Goal: Task Accomplishment & Management: Manage account settings

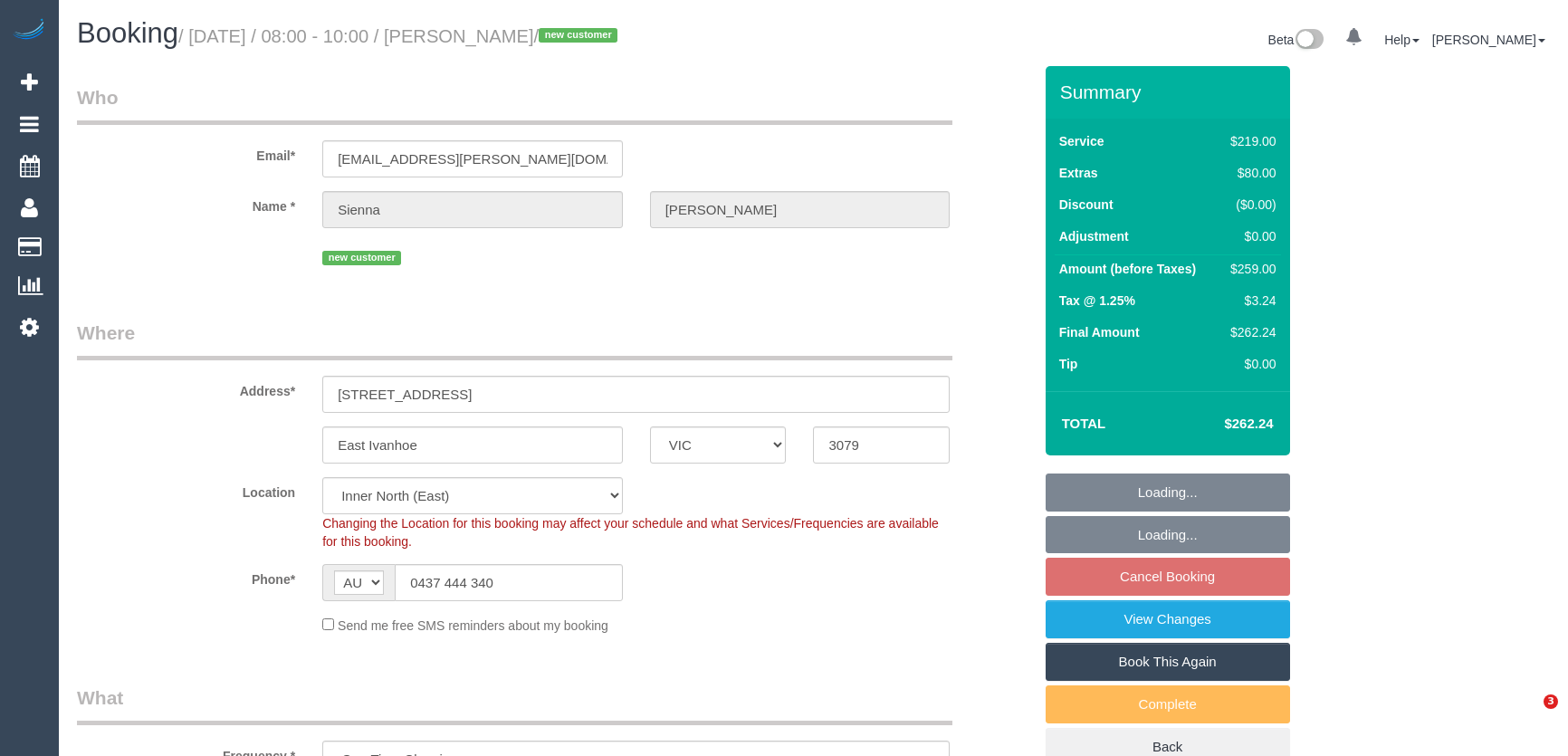
select select "VIC"
select select "spot2"
select select "number:27"
select select "number:14"
select select "number:19"
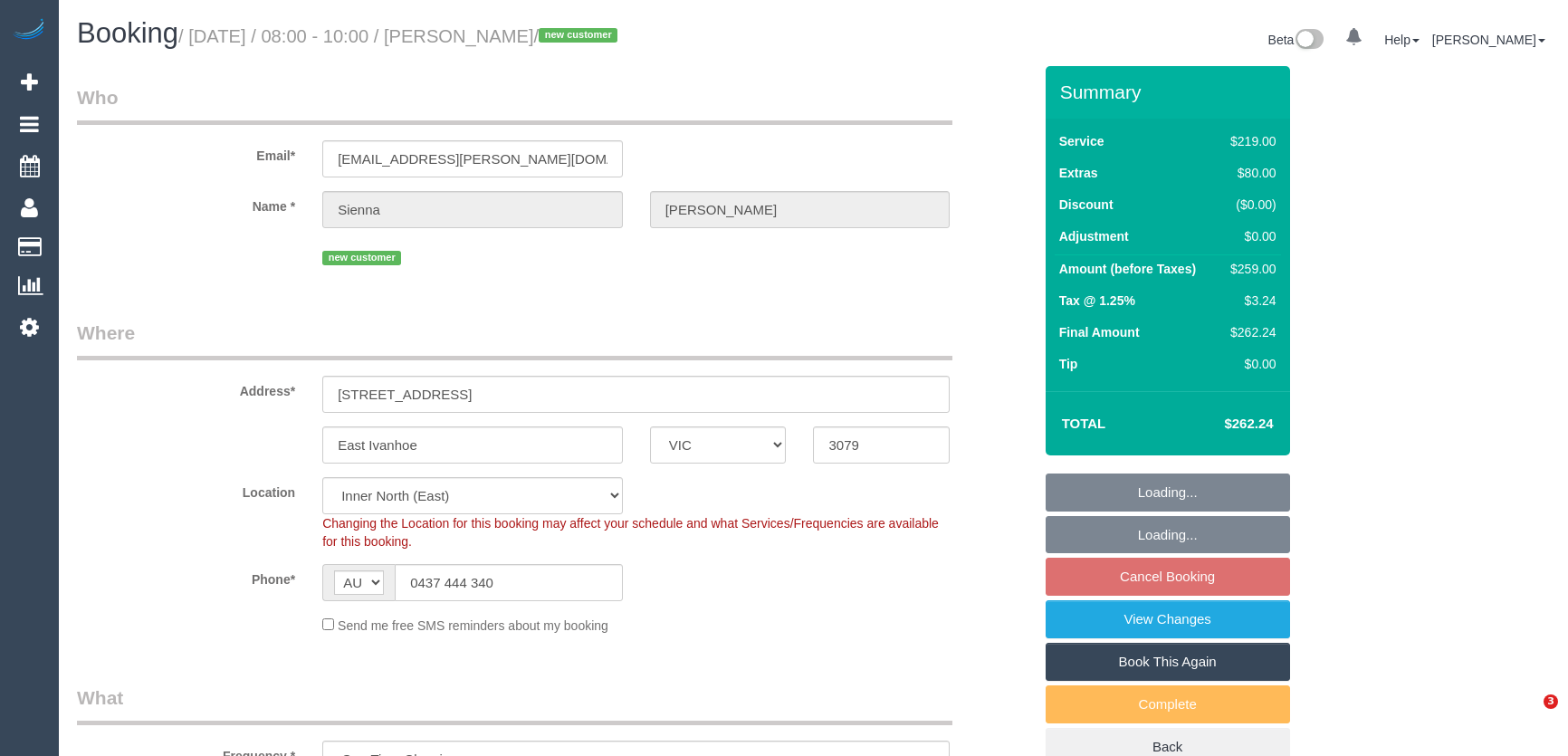
select select "number:24"
select select "number:33"
select select "number:13"
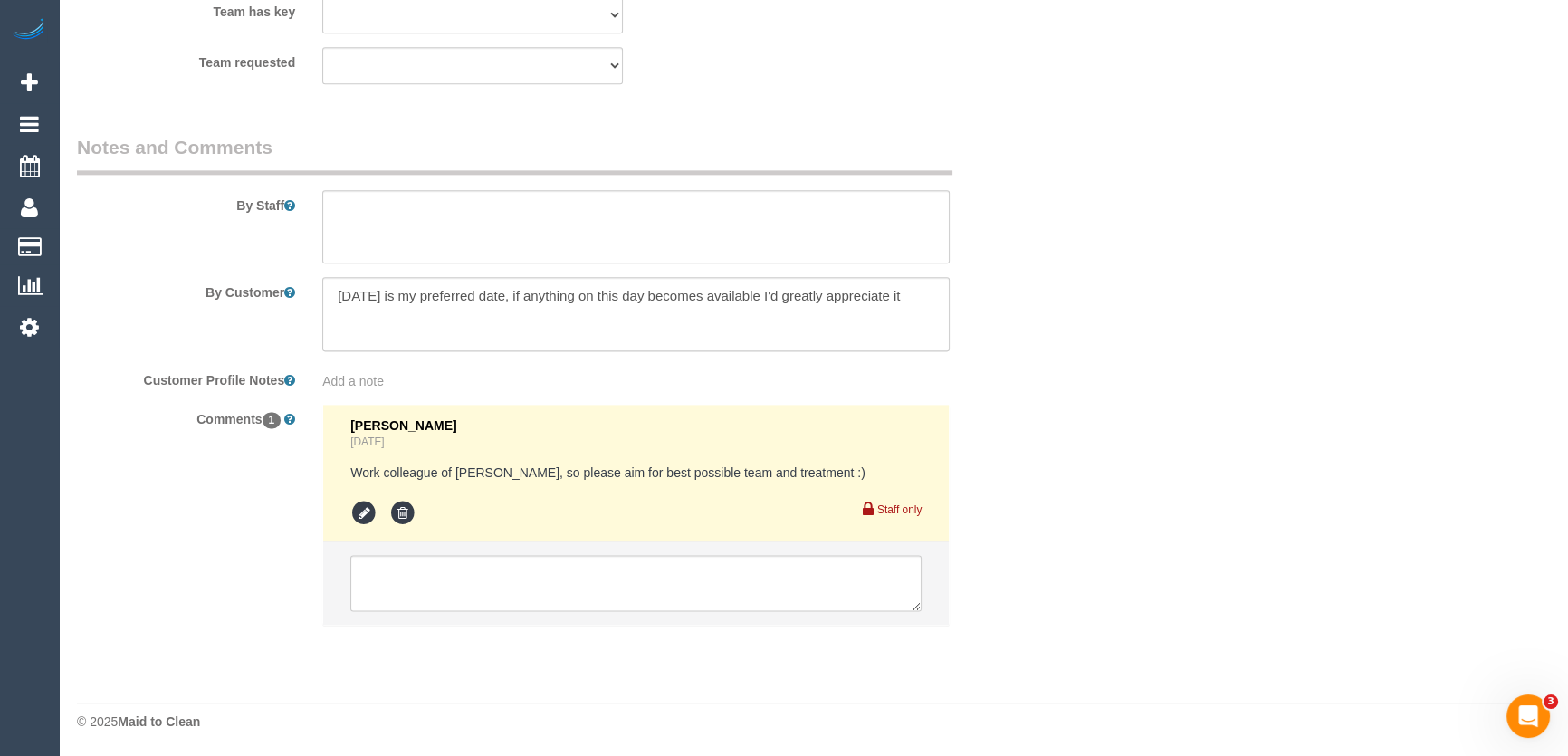
scroll to position [2882, 0]
click at [575, 576] on textarea at bounding box center [635, 582] width 571 height 56
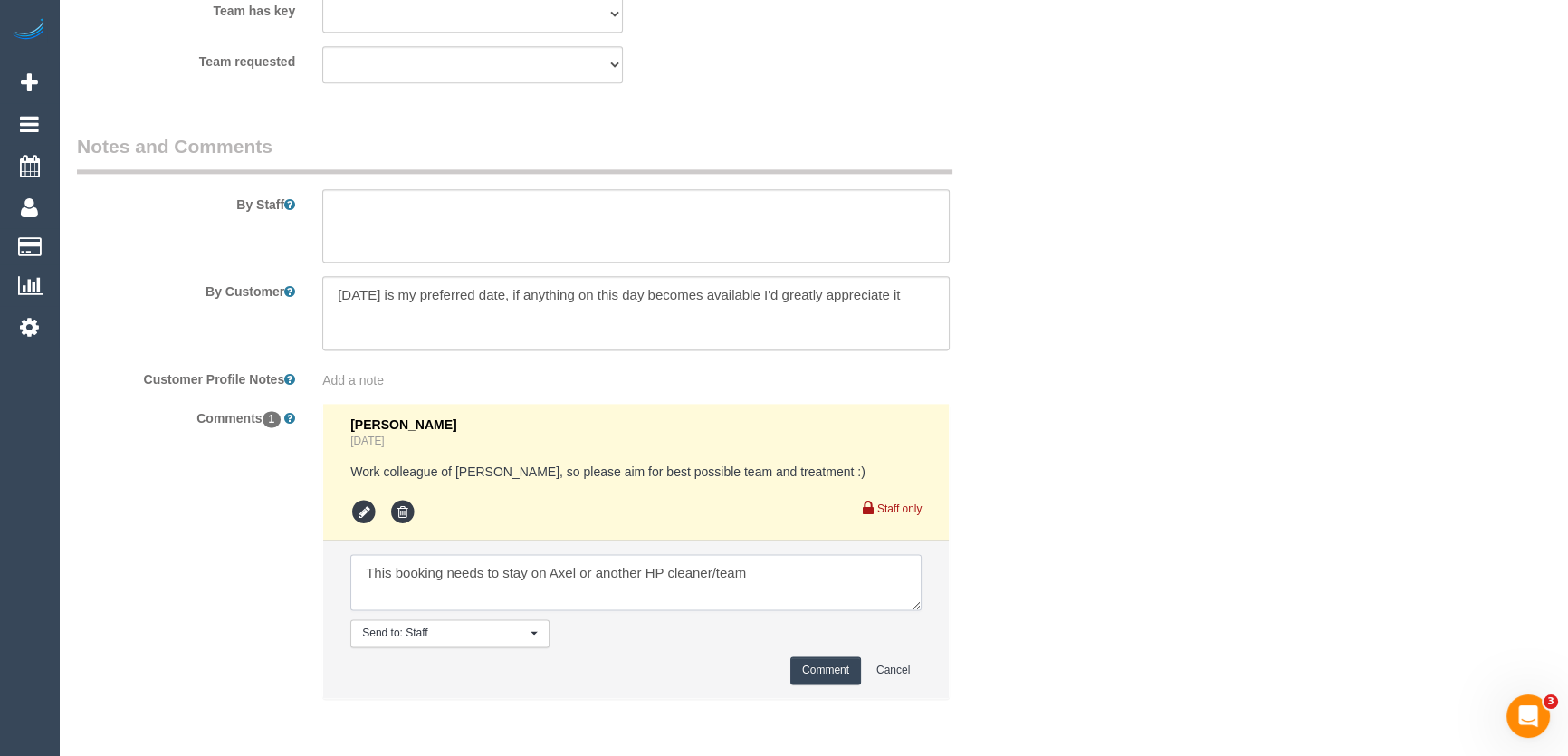
type textarea "This booking needs to stay on Axel or another HP cleaner/team"
click at [822, 679] on button "Comment" at bounding box center [825, 670] width 71 height 29
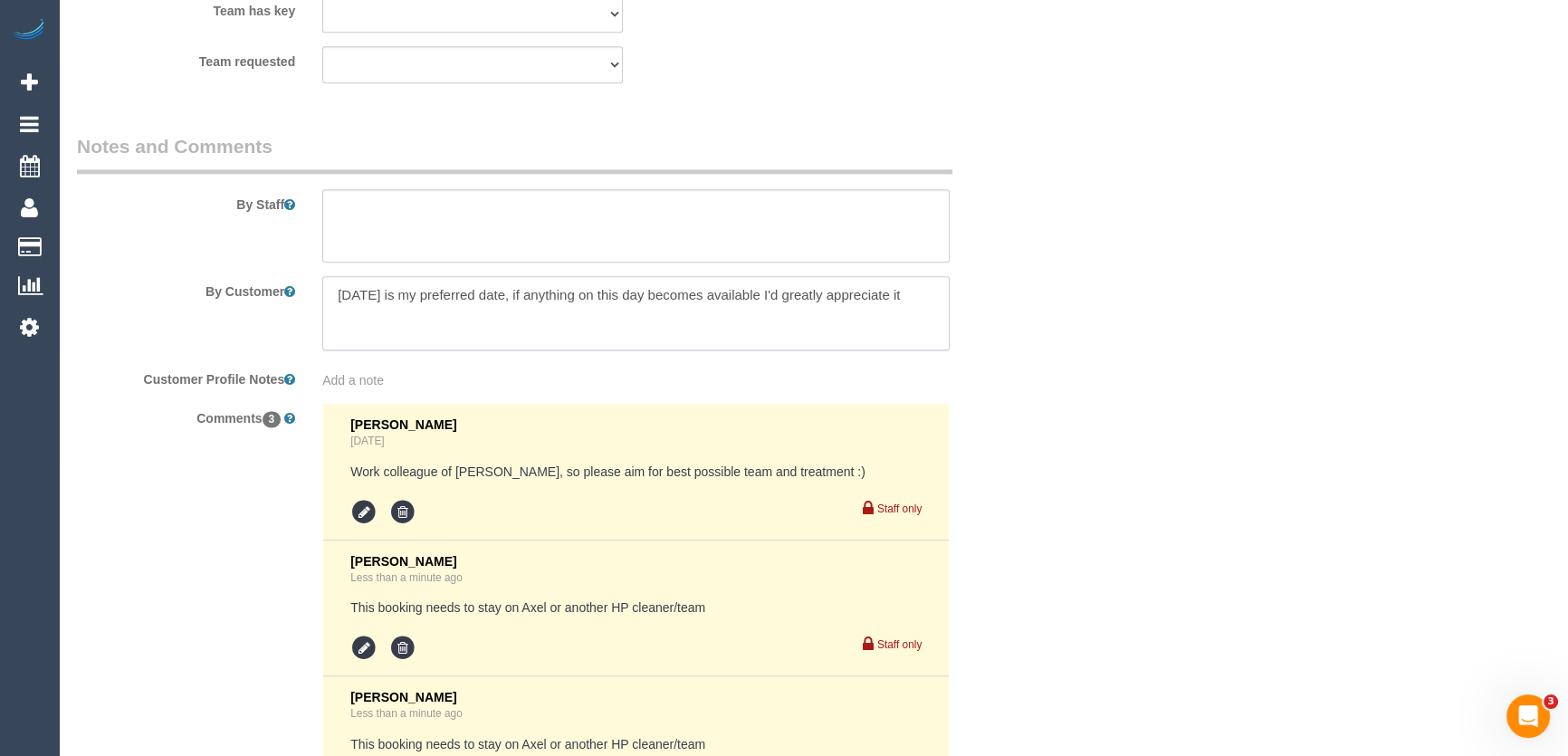
click at [471, 325] on textarea at bounding box center [635, 313] width 627 height 74
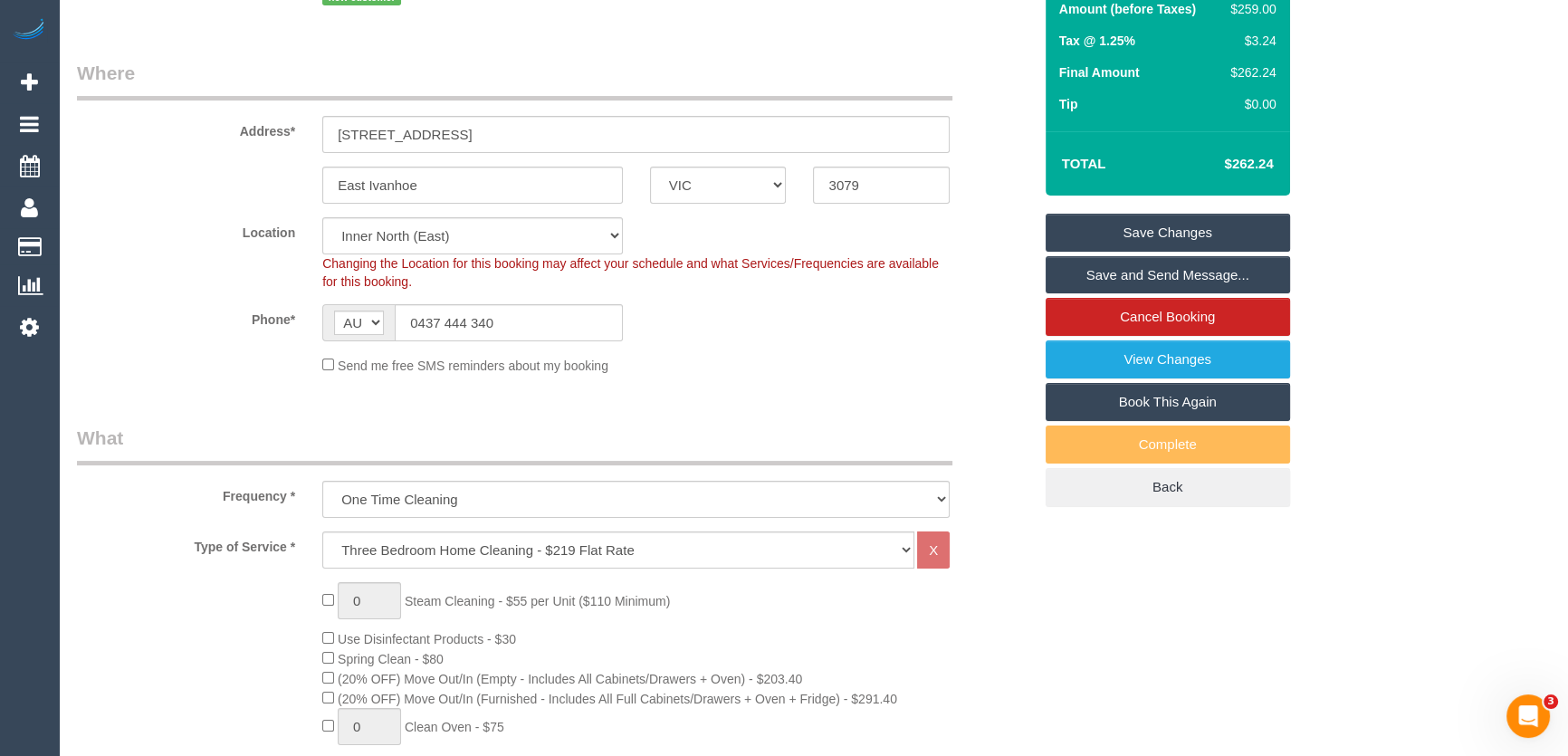
scroll to position [0, 0]
